Goal: Use online tool/utility: Use online tool/utility

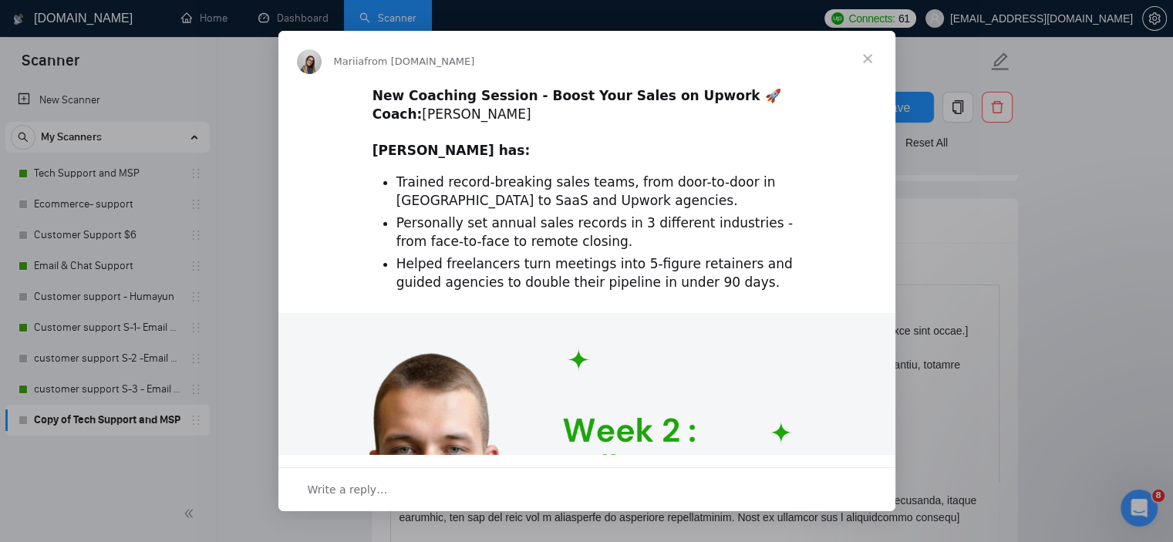
click at [867, 61] on span "Close" at bounding box center [868, 59] width 56 height 56
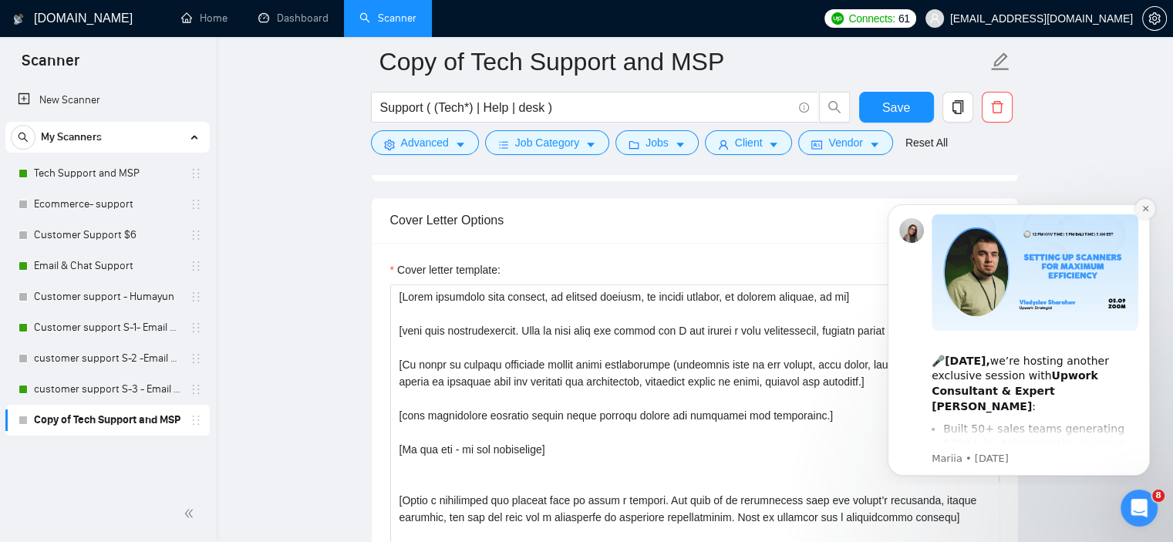
click at [1146, 213] on icon "Dismiss notification" at bounding box center [1145, 208] width 8 height 8
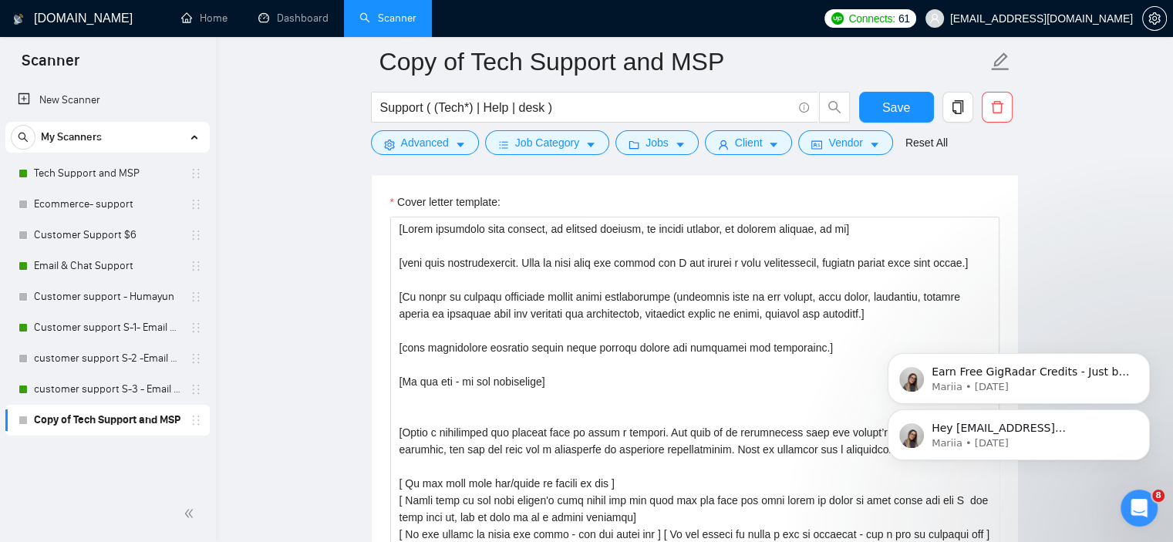
scroll to position [1676, 0]
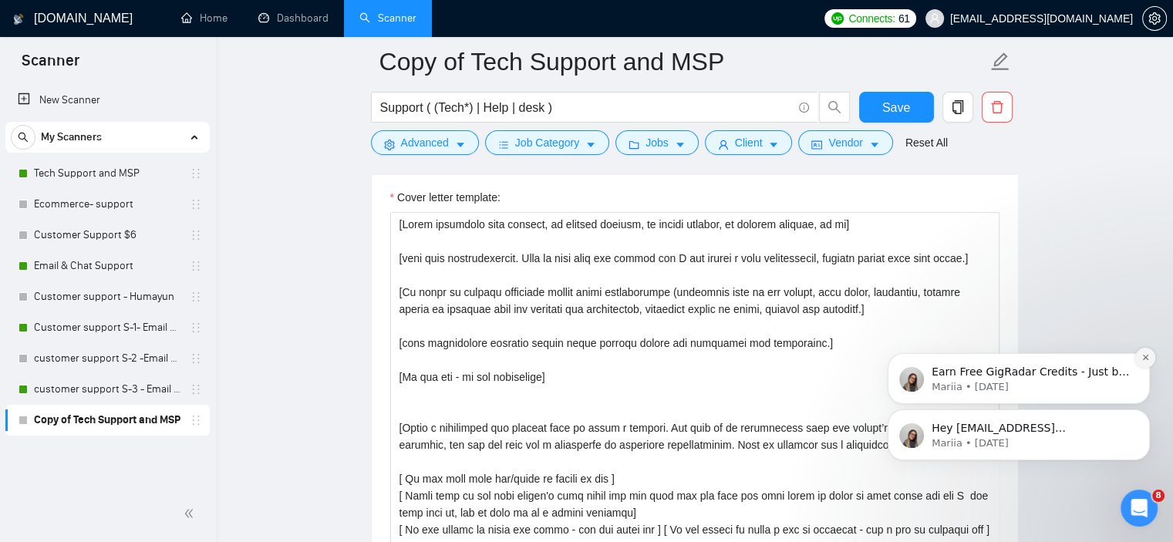
click at [1145, 361] on icon "Dismiss notification" at bounding box center [1145, 357] width 8 height 8
click at [1143, 418] on icon "Dismiss notification" at bounding box center [1145, 413] width 8 height 8
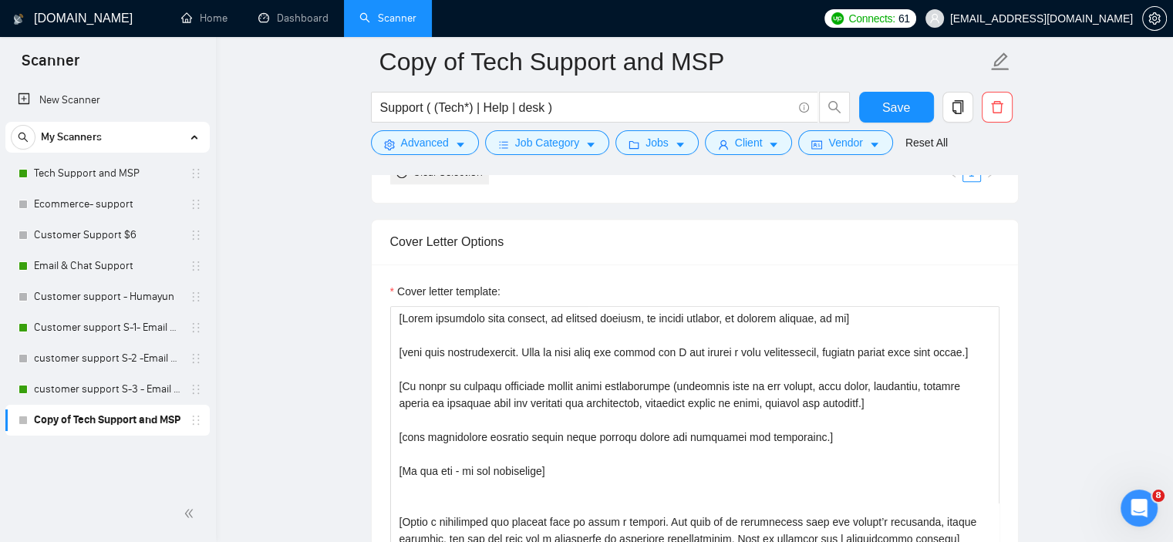
scroll to position [1597, 0]
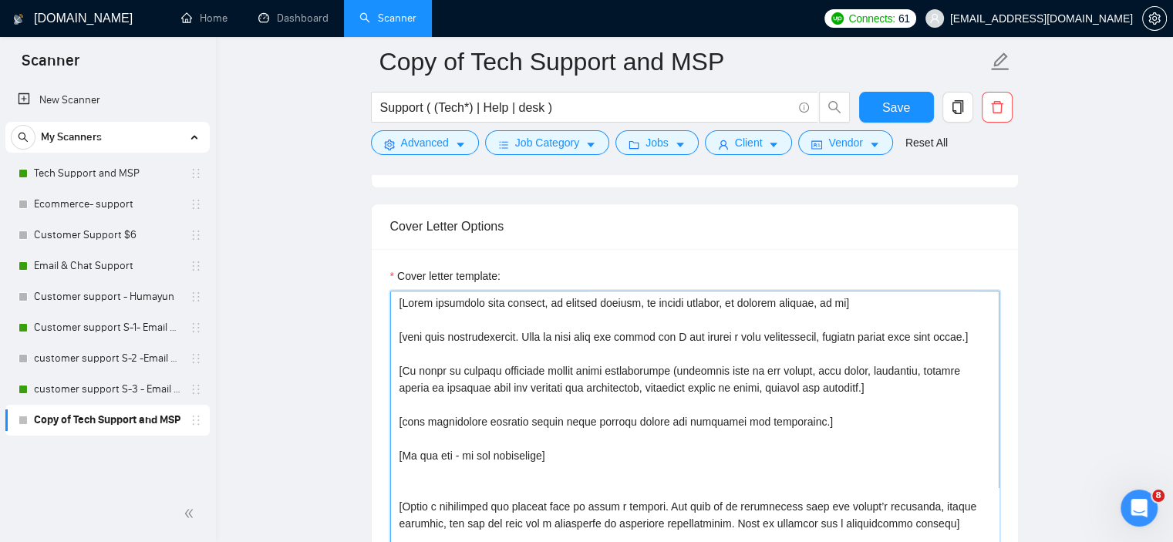
click at [393, 301] on textarea "Cover letter template:" at bounding box center [694, 464] width 609 height 347
click at [433, 301] on textarea "Cover letter template:" at bounding box center [694, 464] width 609 height 347
type textarea "[Lorem ipsumdolo sita consect, ad elitsed doeiusm, te incidi utlabor, et dolore…"
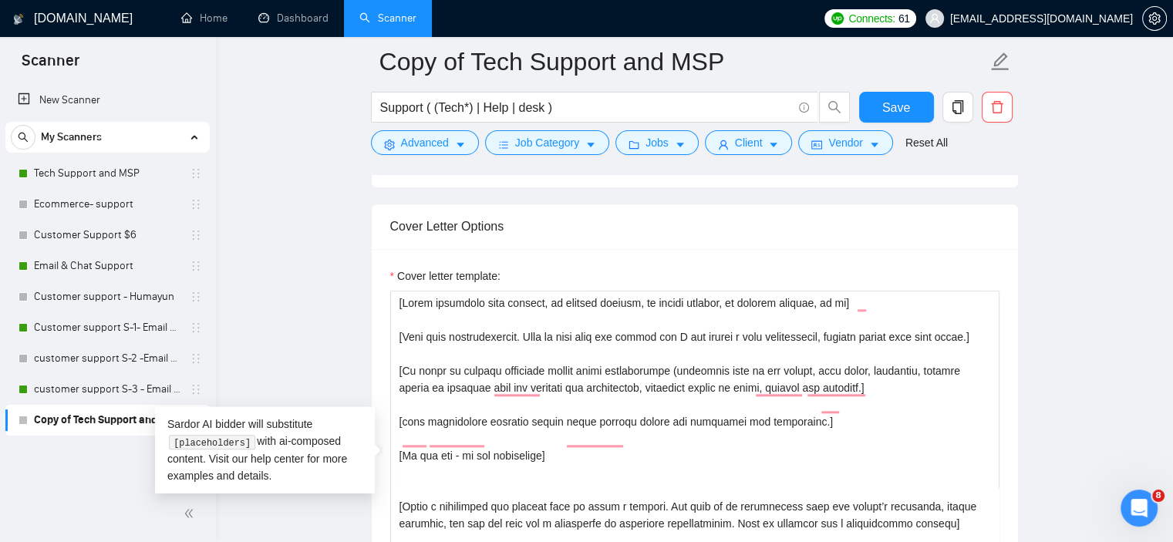
click at [324, 312] on main "Copy of Tech Support and MSP Support ( (Tech*) | Help | desk ) Save Advanced Jo…" at bounding box center [694, 508] width 907 height 4088
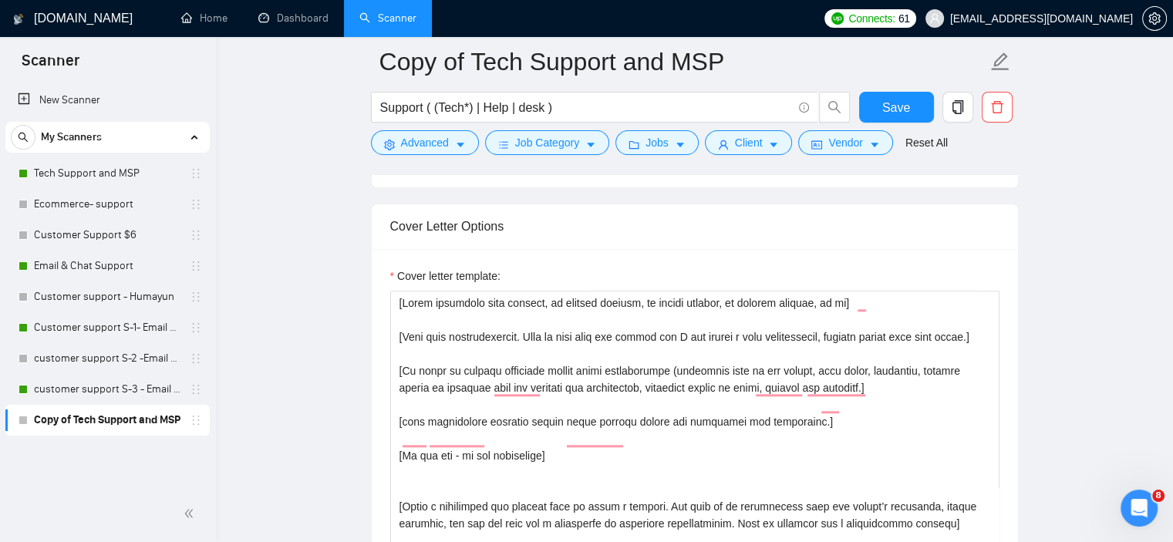
click at [413, 279] on label "Cover letter template:" at bounding box center [445, 276] width 110 height 17
click at [413, 291] on textarea "Cover letter template:" at bounding box center [694, 464] width 609 height 347
click at [413, 279] on label "Cover letter template:" at bounding box center [445, 276] width 110 height 17
click at [413, 291] on textarea "Cover letter template:" at bounding box center [694, 464] width 609 height 347
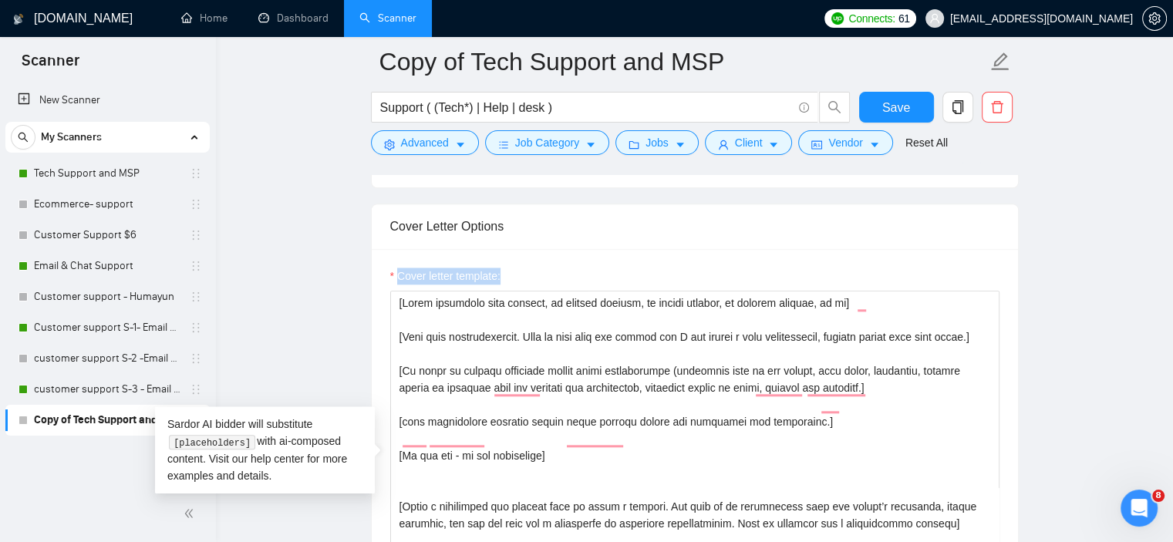
click at [413, 279] on label "Cover letter template:" at bounding box center [445, 276] width 110 height 17
click at [413, 291] on textarea "Cover letter template:" at bounding box center [694, 464] width 609 height 347
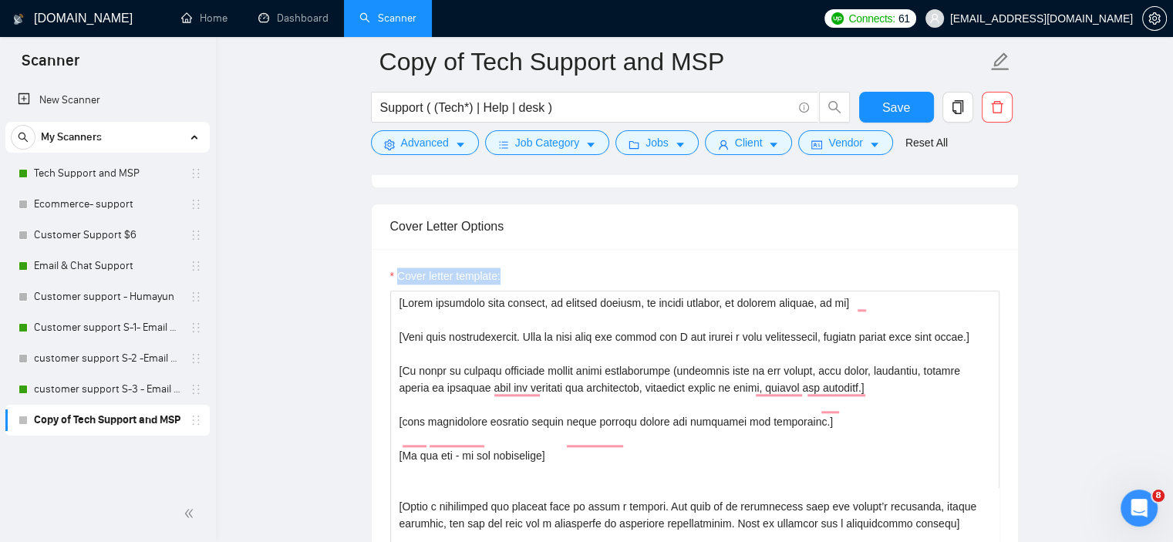
click at [413, 279] on label "Cover letter template:" at bounding box center [445, 276] width 110 height 17
click at [413, 291] on textarea "Cover letter template:" at bounding box center [694, 464] width 609 height 347
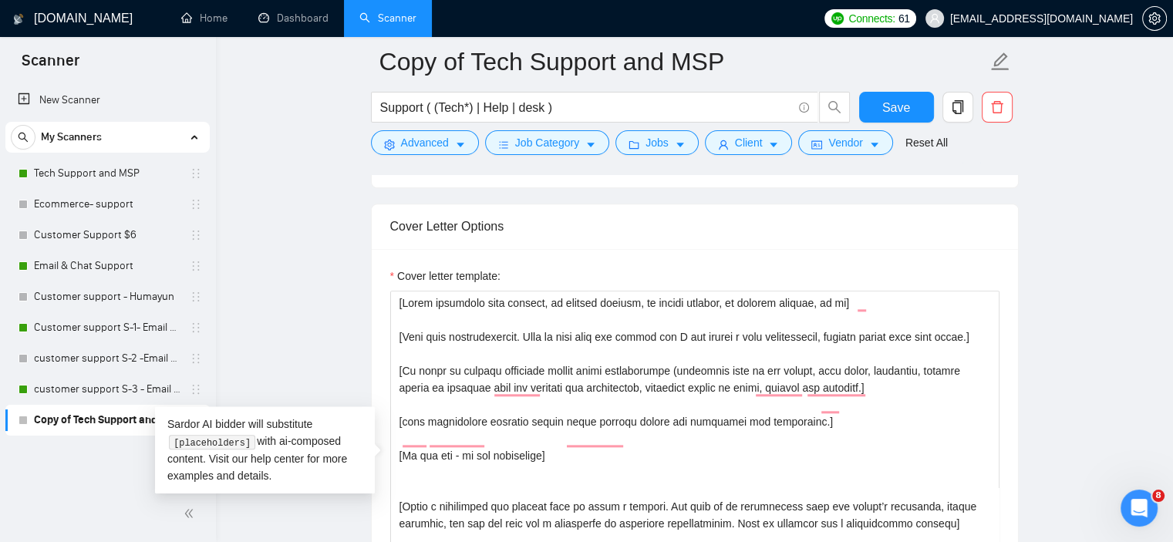
click at [352, 342] on main "Copy of Tech Support and MSP Support ( (Tech*) | Help | desk ) Save Advanced Jo…" at bounding box center [694, 508] width 907 height 4088
